Goal: Navigation & Orientation: Find specific page/section

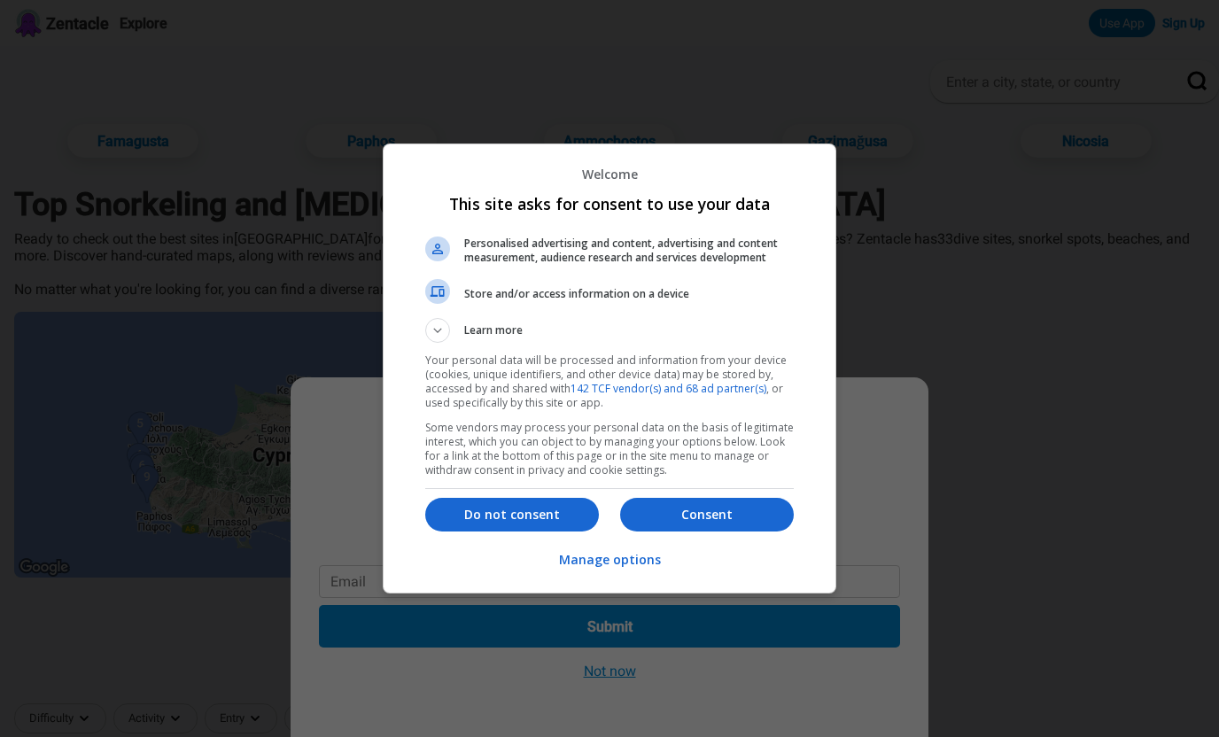
click at [728, 526] on button "Consent" at bounding box center [707, 515] width 174 height 34
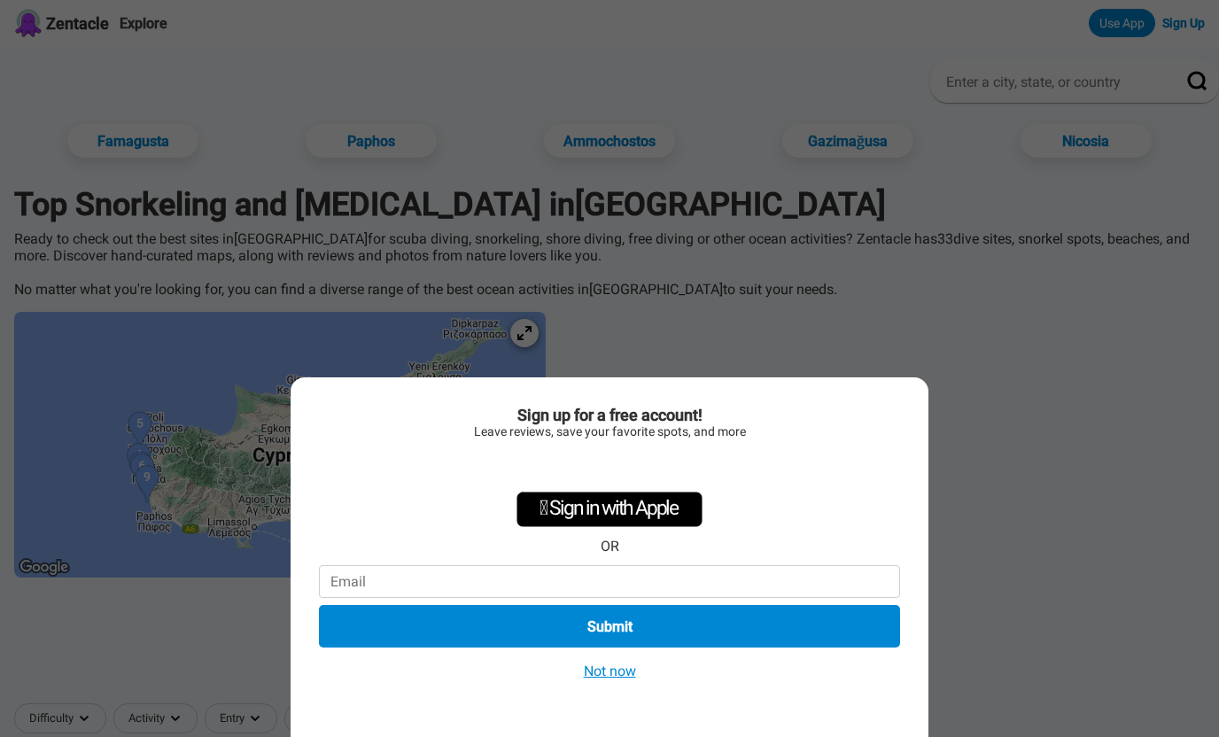
click at [635, 679] on button "Not now" at bounding box center [609, 671] width 63 height 19
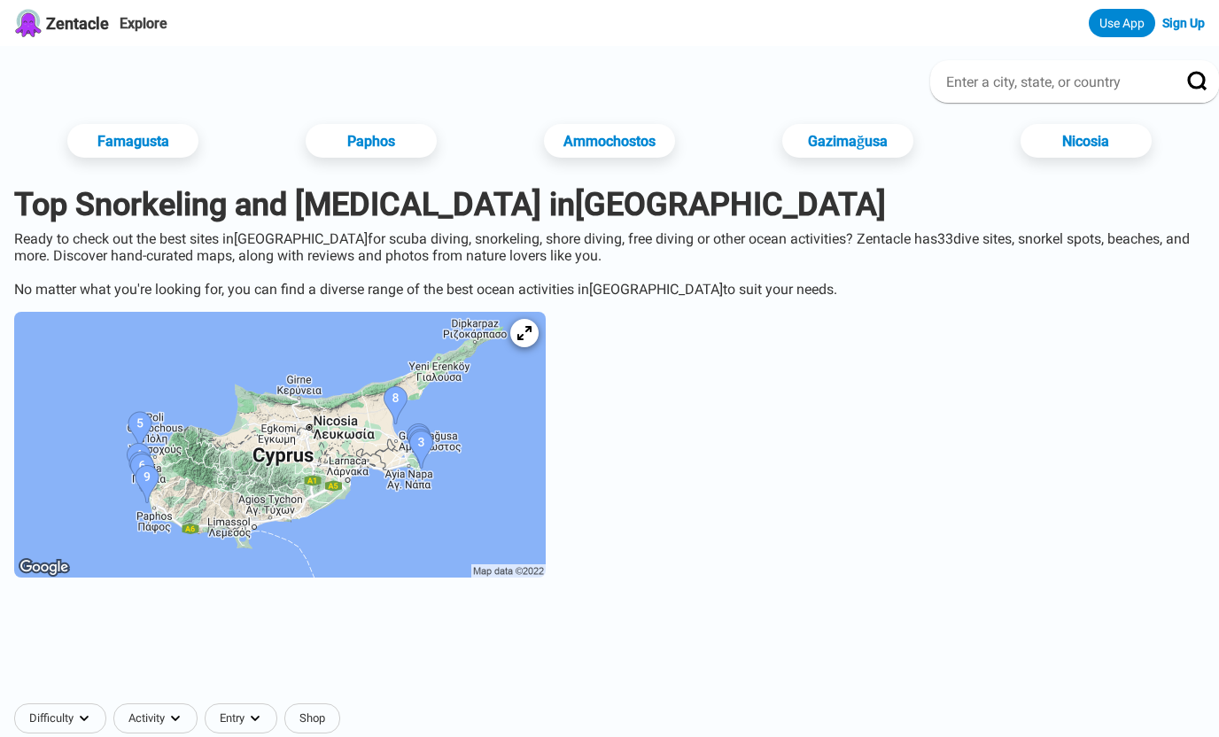
click at [533, 363] on img at bounding box center [279, 445] width 531 height 266
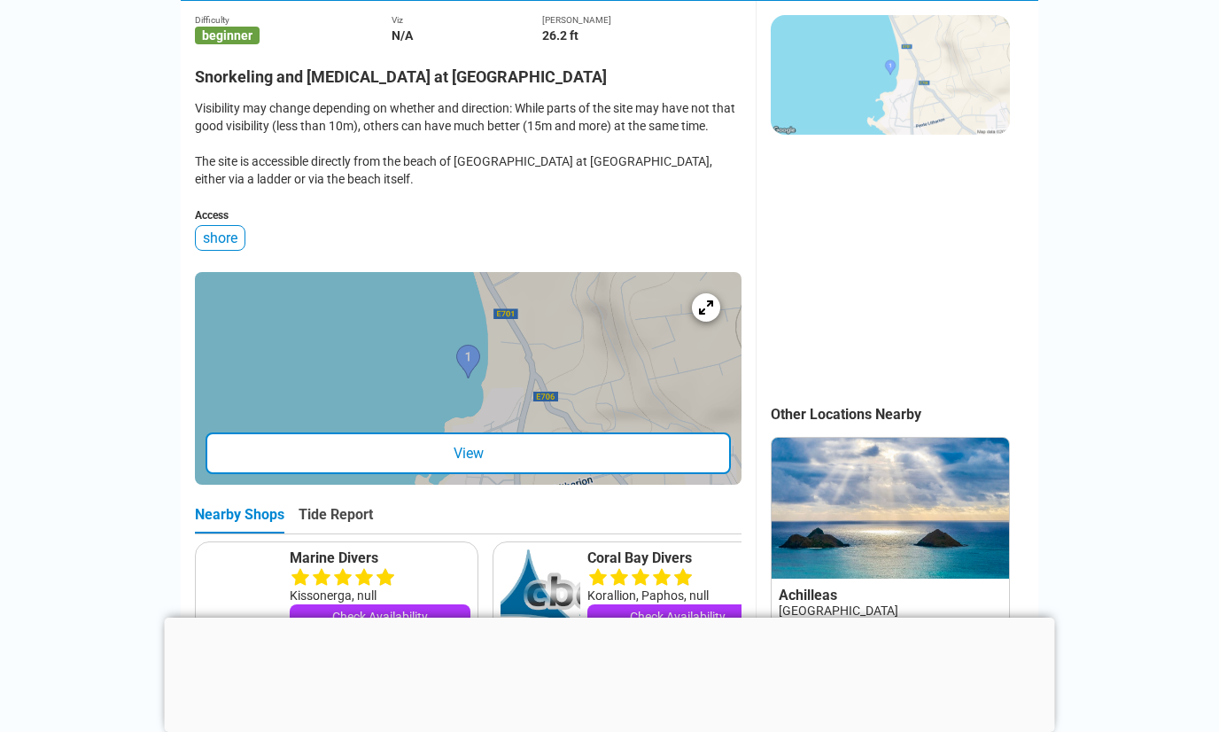
scroll to position [465, 0]
